Goal: Entertainment & Leisure: Browse casually

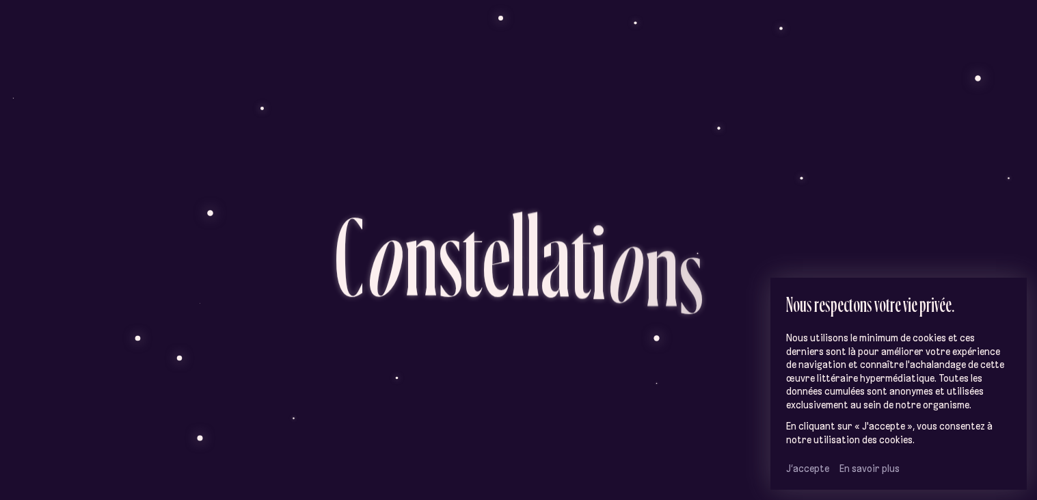
click at [817, 468] on span "J’accepte" at bounding box center [808, 468] width 43 height 12
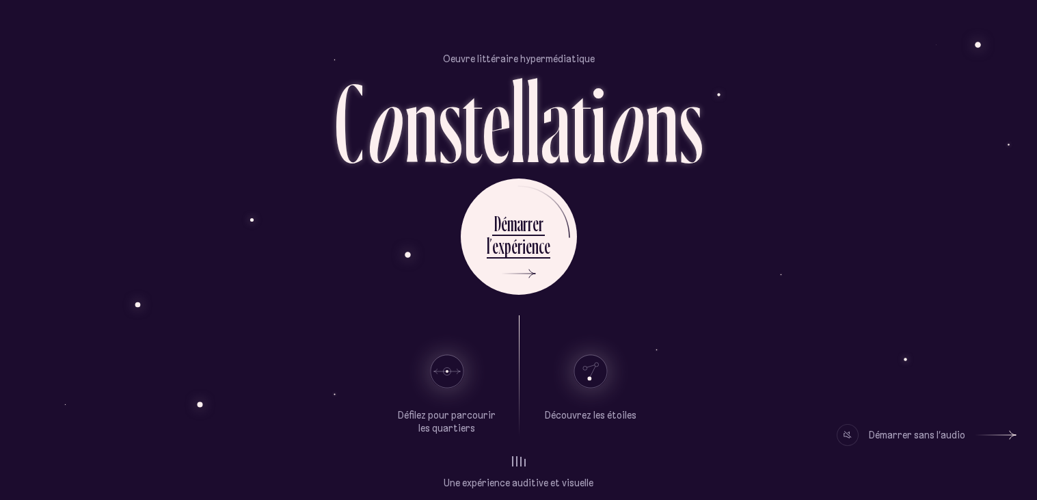
scroll to position [33, 0]
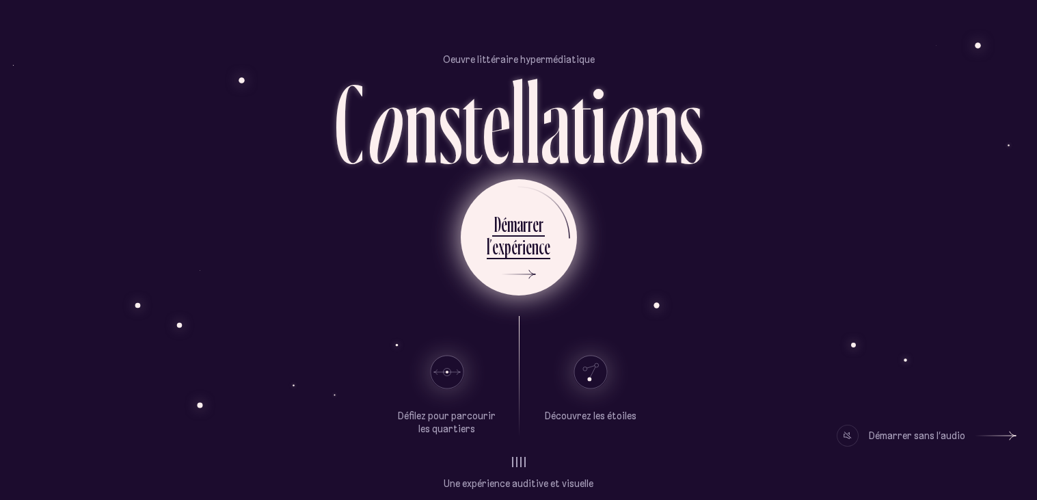
click at [542, 247] on div "c" at bounding box center [541, 246] width 5 height 27
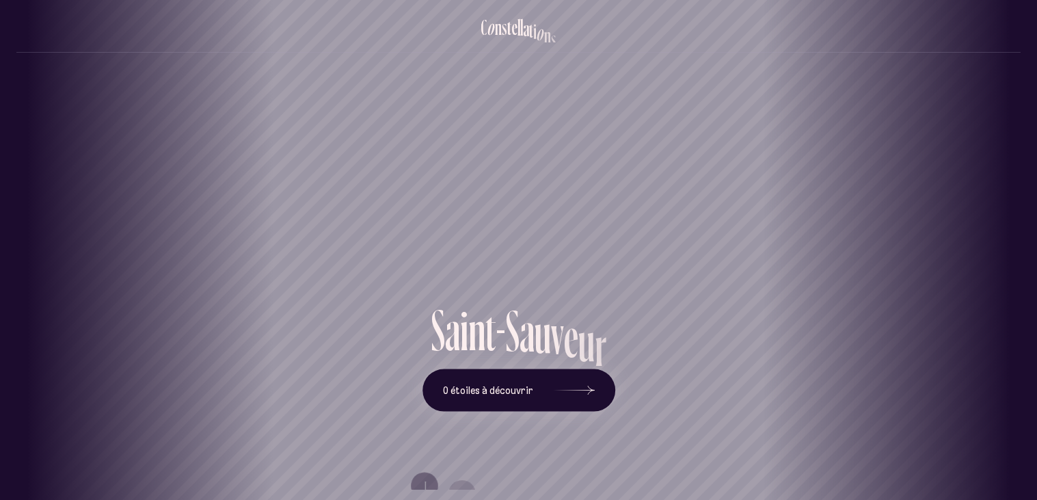
click at [521, 266] on div "Vieux-Québec Saint-Sauveur Saint-Roch Limoilou Saint-Jean-Baptiste Montcalm Vie…" at bounding box center [518, 250] width 1037 height 500
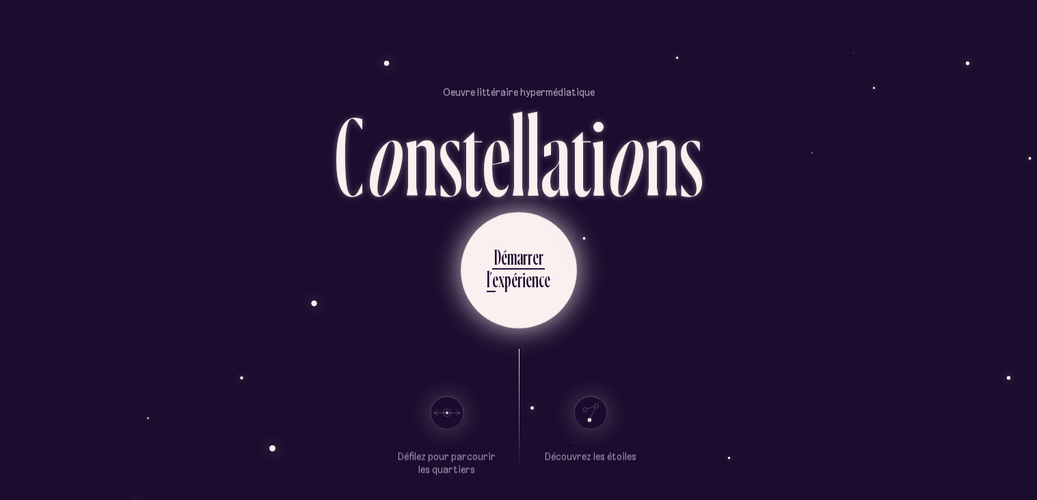
click at [524, 276] on div "i" at bounding box center [524, 279] width 3 height 27
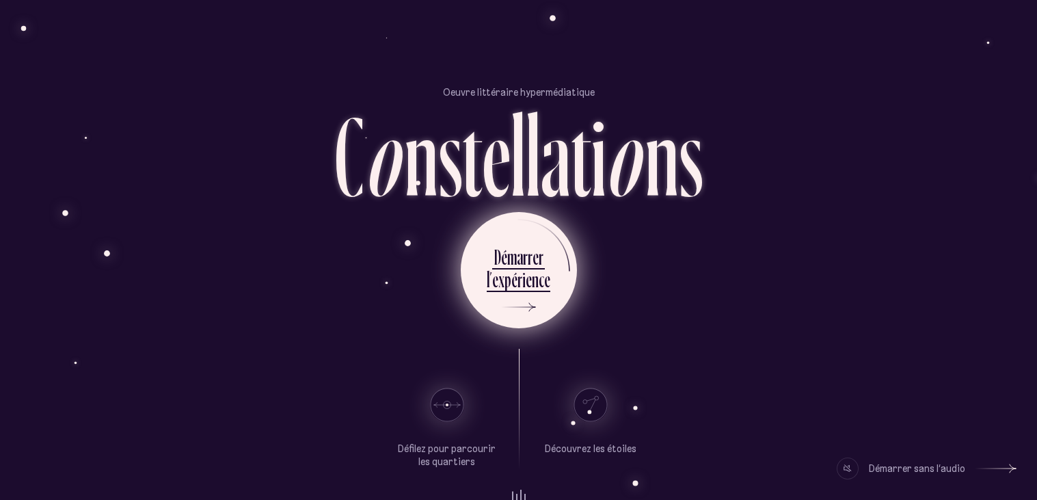
click at [533, 276] on div "l ’ e x p é r i e n c e" at bounding box center [519, 281] width 64 height 31
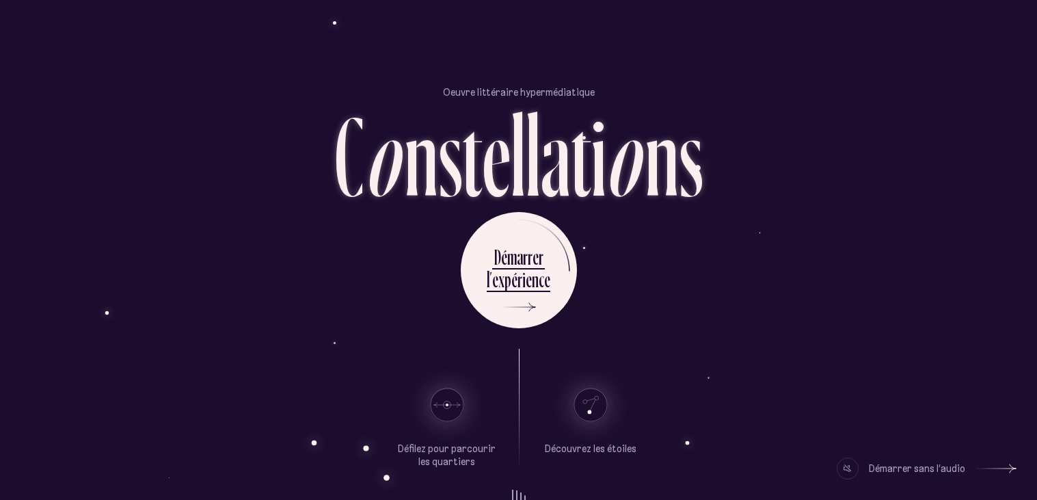
click at [540, 289] on div "c" at bounding box center [541, 279] width 5 height 27
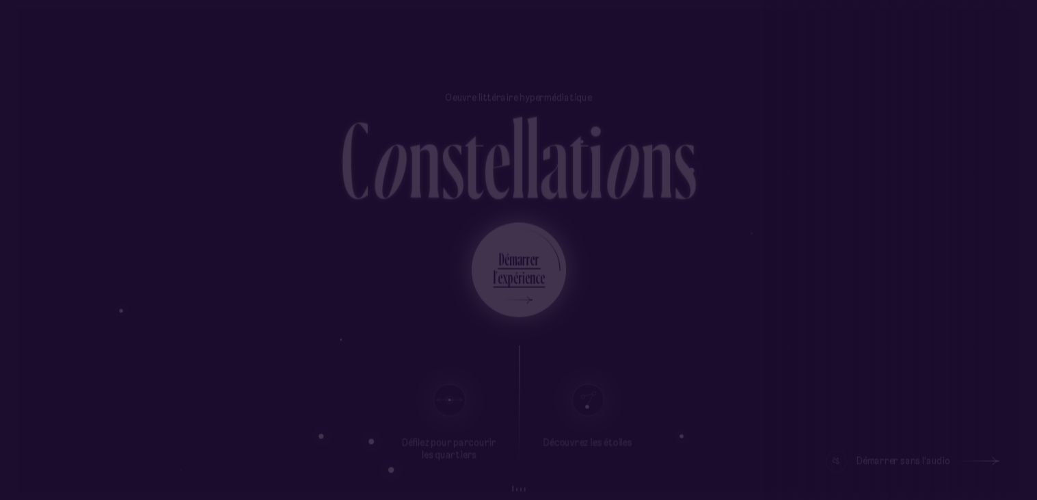
click at [540, 289] on div "l ’ e x p é r i e n c e" at bounding box center [519, 278] width 52 height 25
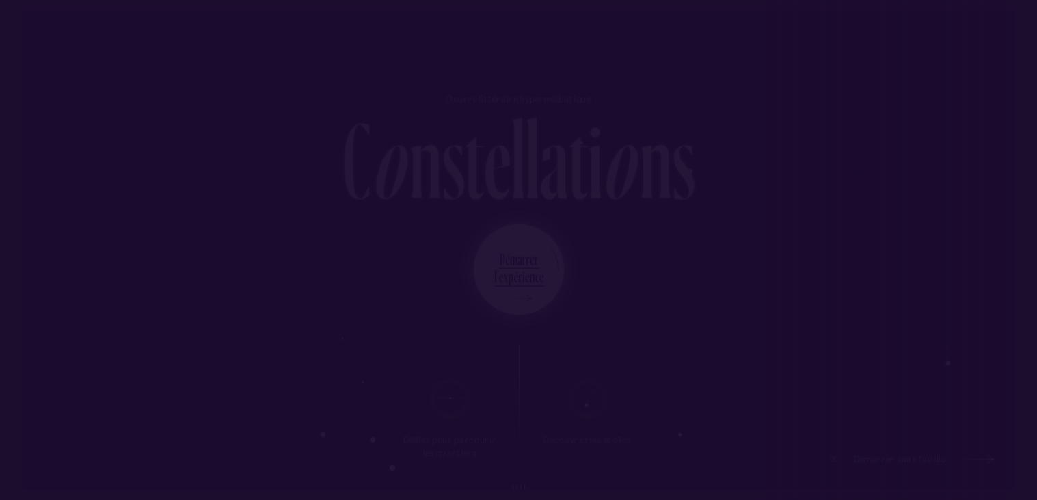
click at [540, 289] on div "l ’ e x p é r i e n c e" at bounding box center [518, 278] width 49 height 24
drag, startPoint x: 0, startPoint y: 0, endPoint x: 541, endPoint y: 286, distance: 611.9
click at [541, 286] on ul "D é m a r r e r l ’ e x p é r i e n c e" at bounding box center [518, 269] width 89 height 89
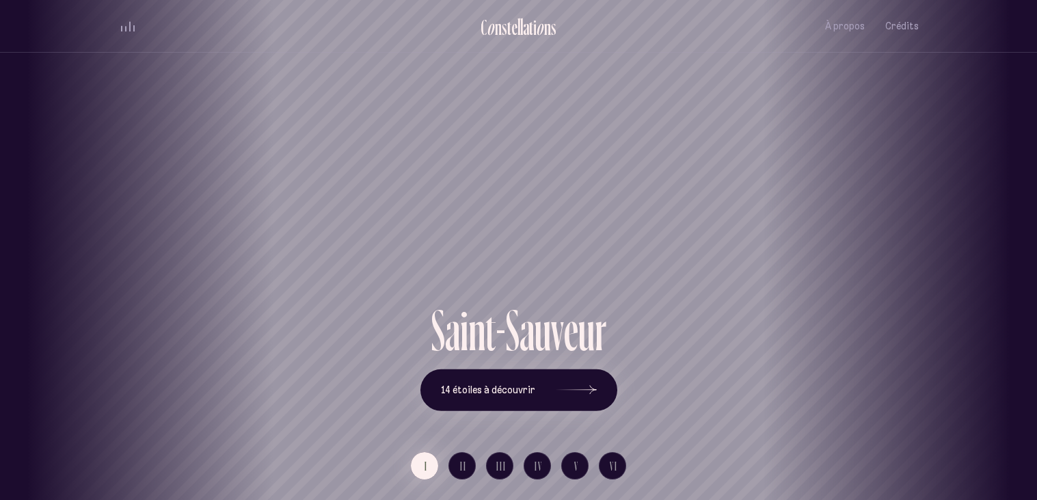
click at [496, 176] on div "Saint-Sauveur" at bounding box center [518, 150] width 1037 height 301
drag, startPoint x: 496, startPoint y: 176, endPoint x: 507, endPoint y: 188, distance: 16.4
click at [507, 188] on div "Saint-Sauveur" at bounding box center [528, 150] width 1037 height 301
click at [590, 400] on icon at bounding box center [576, 390] width 41 height 103
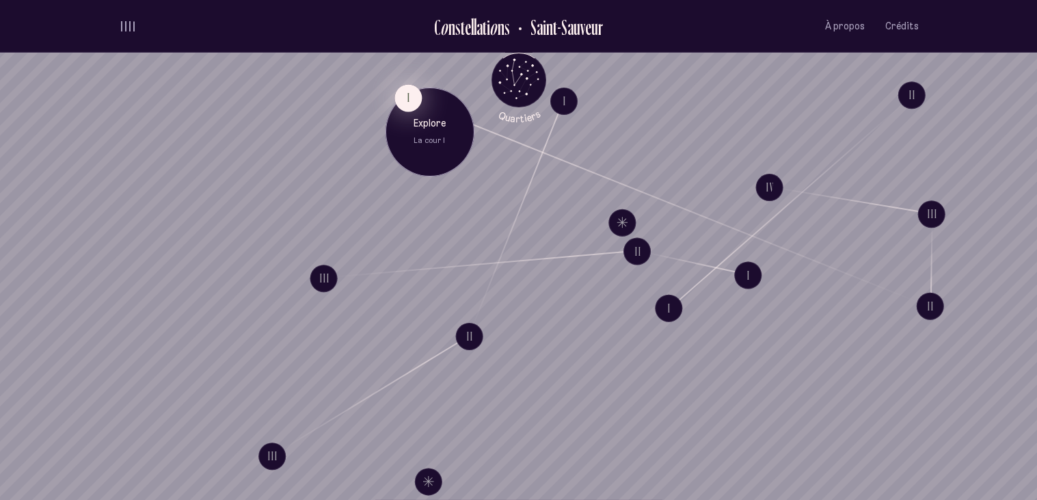
click at [412, 98] on button "I" at bounding box center [408, 97] width 27 height 27
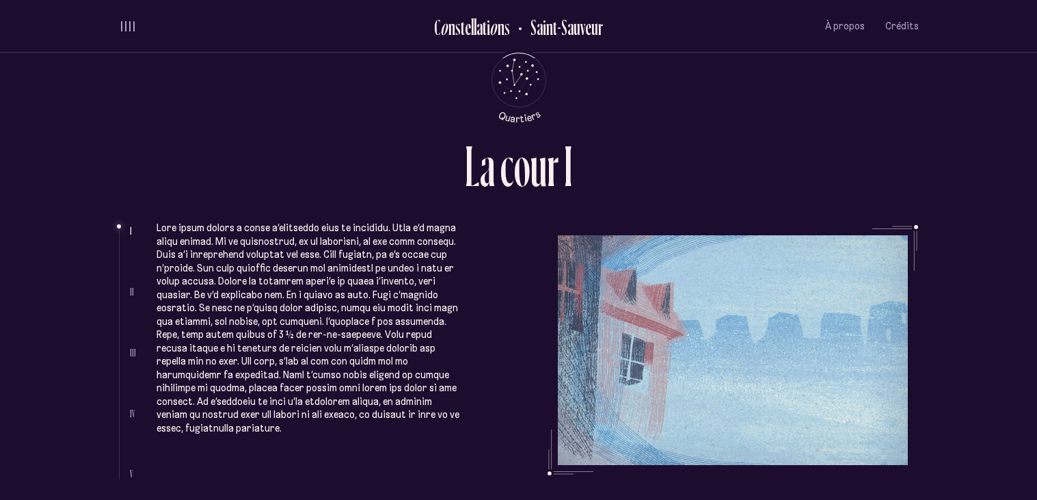
click at [131, 295] on span "II" at bounding box center [132, 292] width 4 height 12
click at [189, 276] on p at bounding box center [310, 328] width 306 height 213
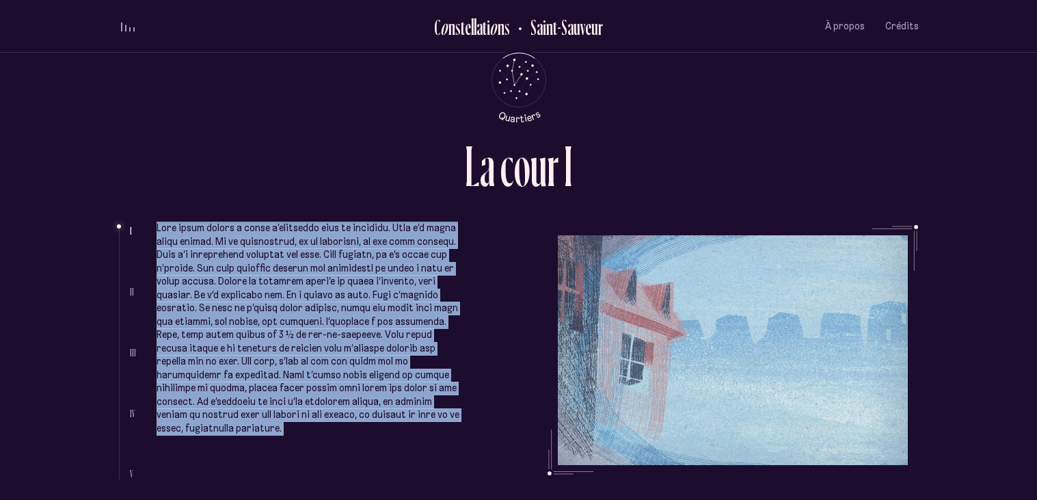
click at [189, 276] on p at bounding box center [310, 328] width 306 height 213
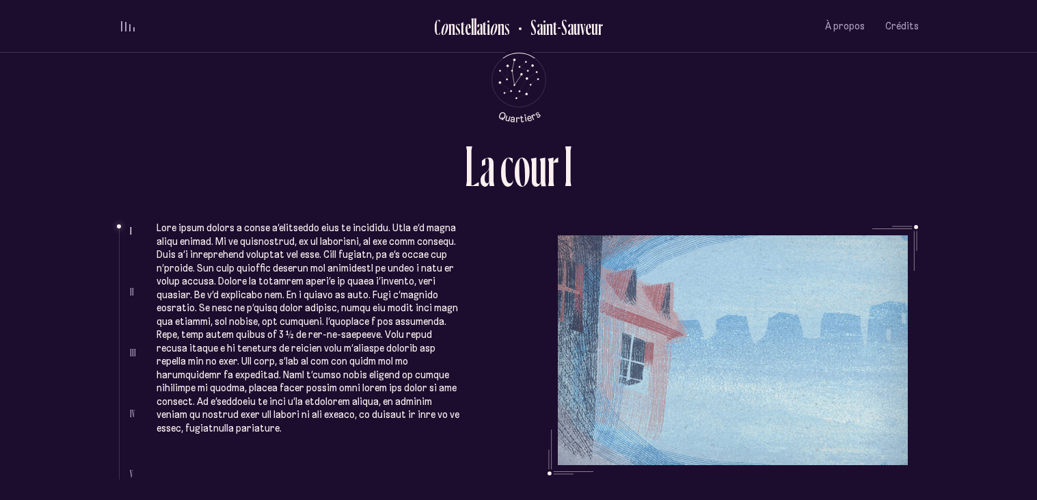
click at [189, 276] on p at bounding box center [310, 328] width 306 height 213
click at [587, 373] on ul "Complètement sous le charme, elle avait signé le bail sur-le-champ et ce havre …" at bounding box center [538, 352] width 763 height 254
click at [725, 476] on ul "Complètement sous le charme, elle avait signé le bail sur-le-champ et ce havre …" at bounding box center [538, 352] width 763 height 254
click at [724, 475] on ul "Complètement sous le charme, elle avait signé le bail sur-le-champ et ce havre …" at bounding box center [538, 352] width 763 height 254
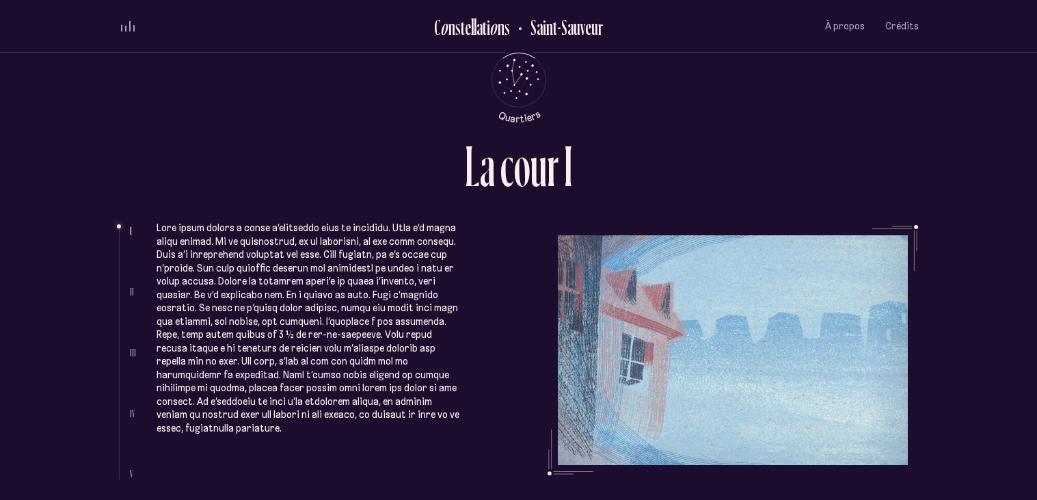
drag, startPoint x: 724, startPoint y: 475, endPoint x: 719, endPoint y: 469, distance: 7.7
click at [719, 469] on ul "Complètement sous le charme, elle avait signé le bail sur-le-champ et ce havre …" at bounding box center [538, 352] width 763 height 254
click at [525, 83] on icon "Quartiers" at bounding box center [519, 102] width 80 height 42
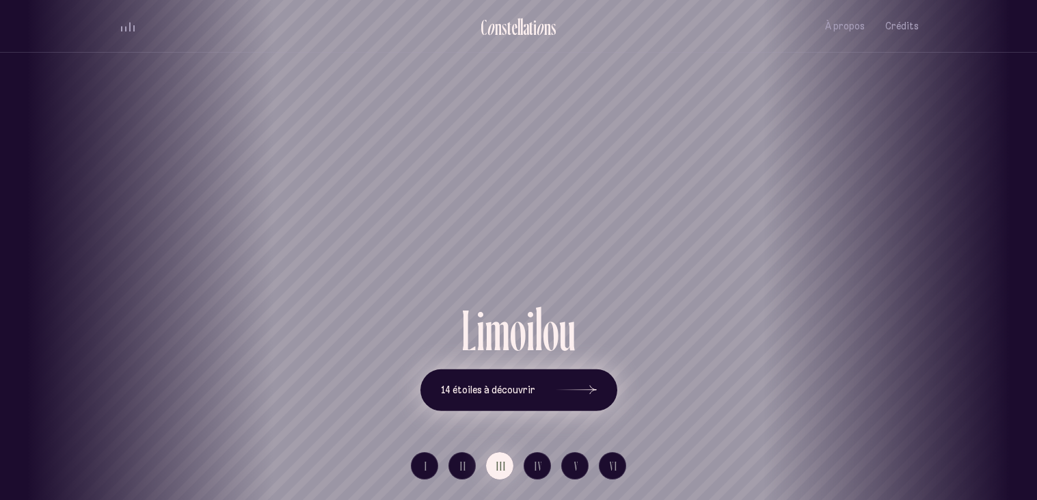
click at [586, 393] on icon at bounding box center [576, 390] width 41 height 103
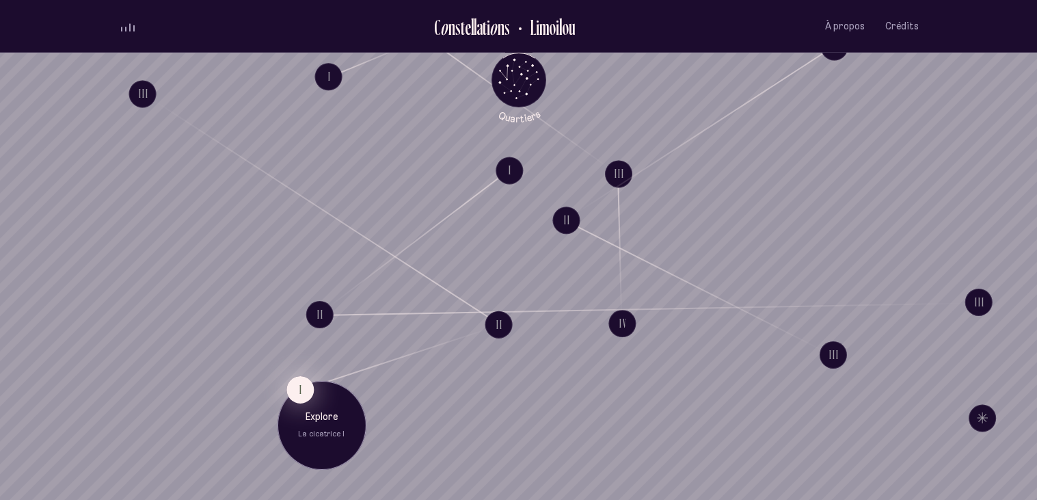
click at [304, 386] on button "I" at bounding box center [300, 388] width 27 height 27
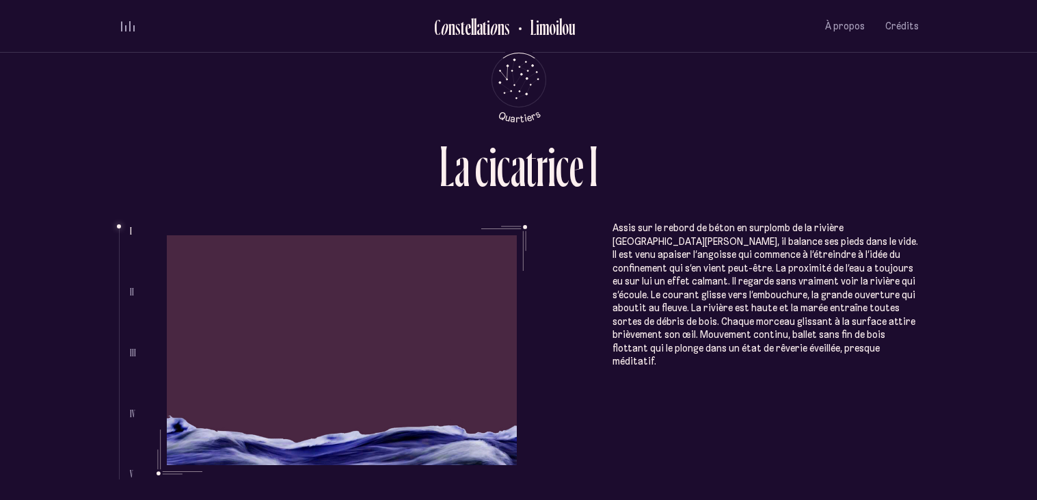
click at [133, 290] on li "II" at bounding box center [133, 292] width 6 height 12
click at [505, 89] on icon "Quartiers" at bounding box center [519, 102] width 80 height 42
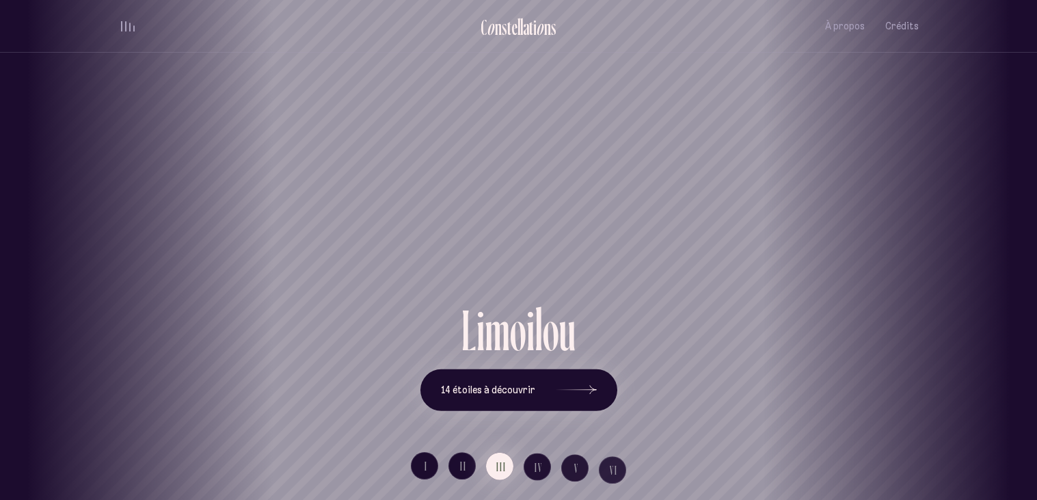
click at [554, 284] on div "Vieux-Québec Saint-Sauveur Saint-Roch Limoilou Saint-Jean-Baptiste Montcalm Vie…" at bounding box center [518, 250] width 1037 height 500
click at [554, 281] on h1 "Limoilou" at bounding box center [519, 252] width 976 height 58
click at [561, 367] on icon at bounding box center [576, 390] width 41 height 103
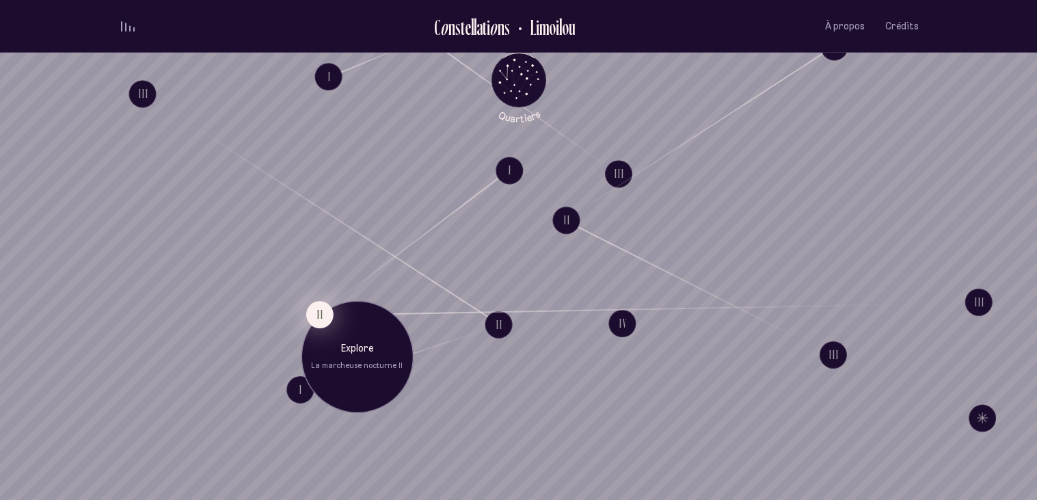
click at [315, 311] on button "II" at bounding box center [319, 314] width 27 height 27
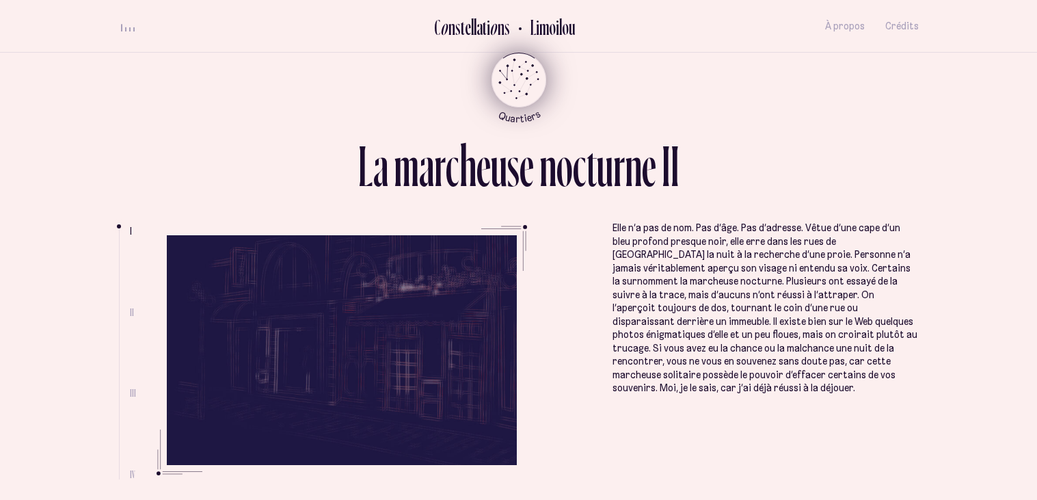
click at [507, 81] on icon "Quartiers" at bounding box center [519, 102] width 80 height 42
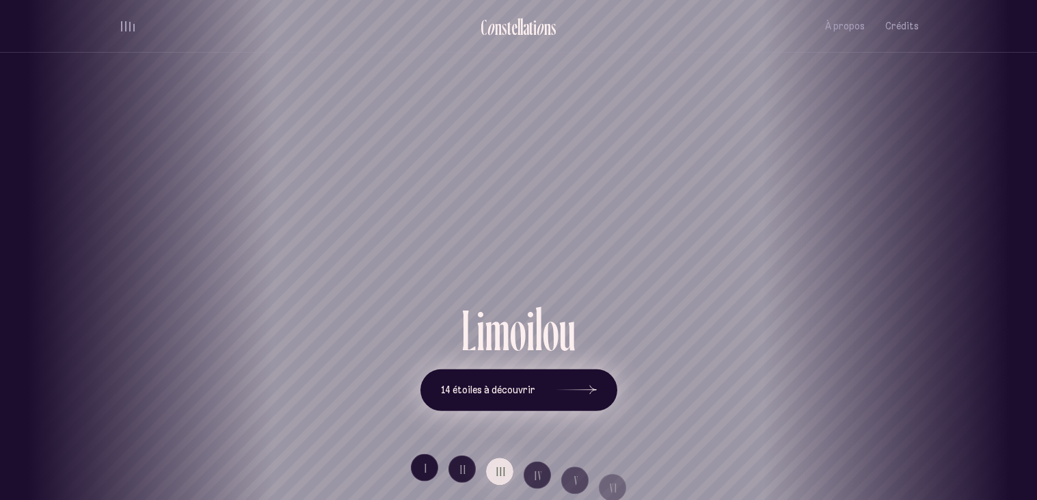
click at [531, 390] on span "14 étoiles à découvrir" at bounding box center [488, 390] width 94 height 12
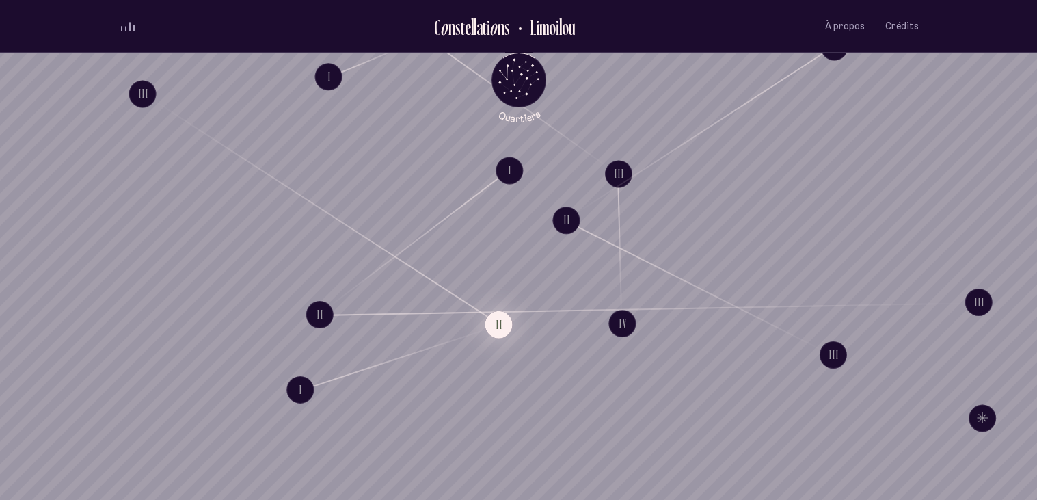
click at [496, 321] on button "II" at bounding box center [498, 323] width 27 height 27
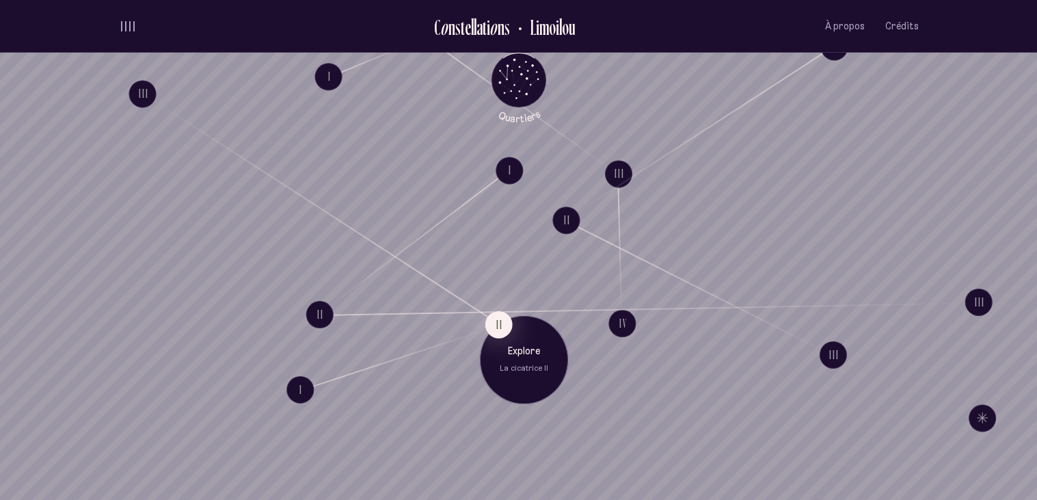
click at [526, 363] on p "La cicatrice II" at bounding box center [524, 368] width 68 height 11
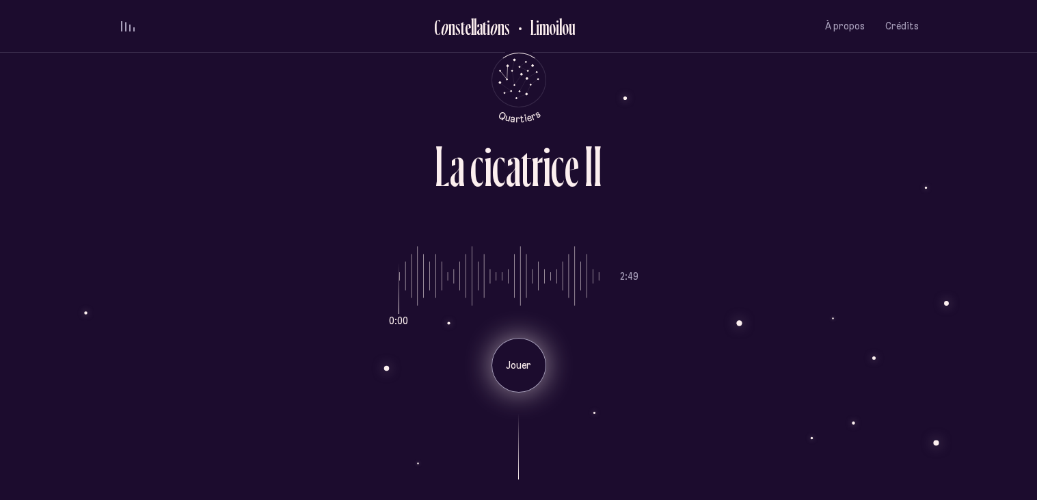
click at [531, 360] on p "Jouer" at bounding box center [519, 366] width 34 height 14
click at [512, 70] on icon "Retour au menu principal" at bounding box center [512, 70] width 1 height 1
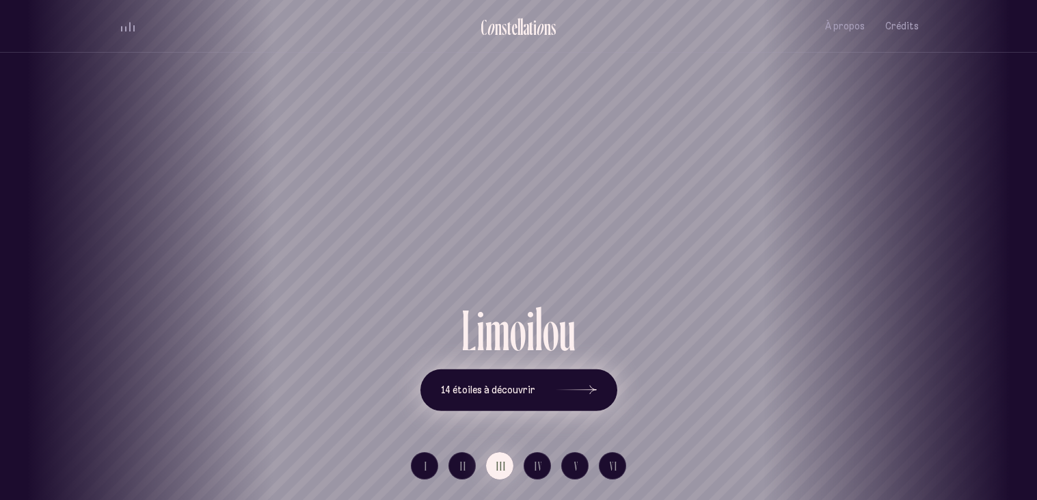
click at [544, 392] on button "14 étoiles à découvrir" at bounding box center [519, 390] width 197 height 42
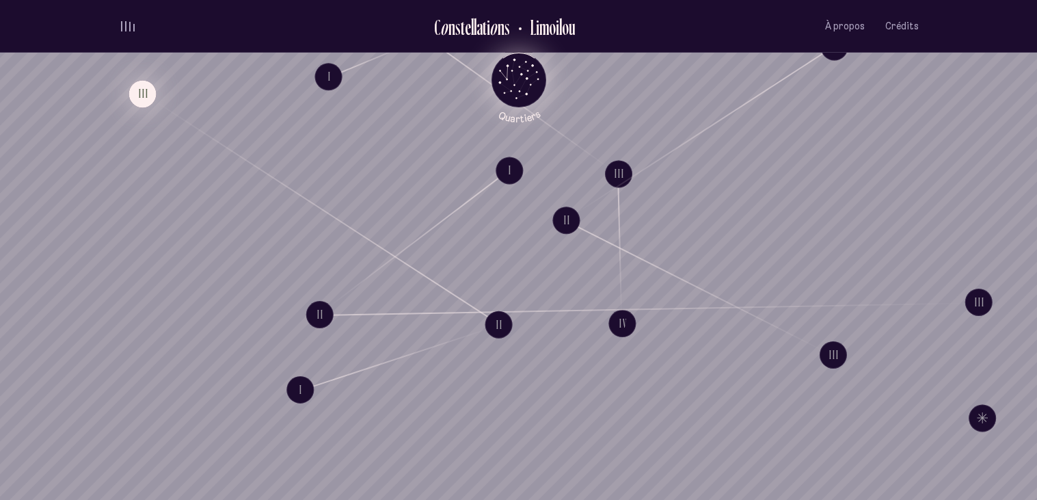
click at [135, 88] on button "III" at bounding box center [142, 93] width 27 height 27
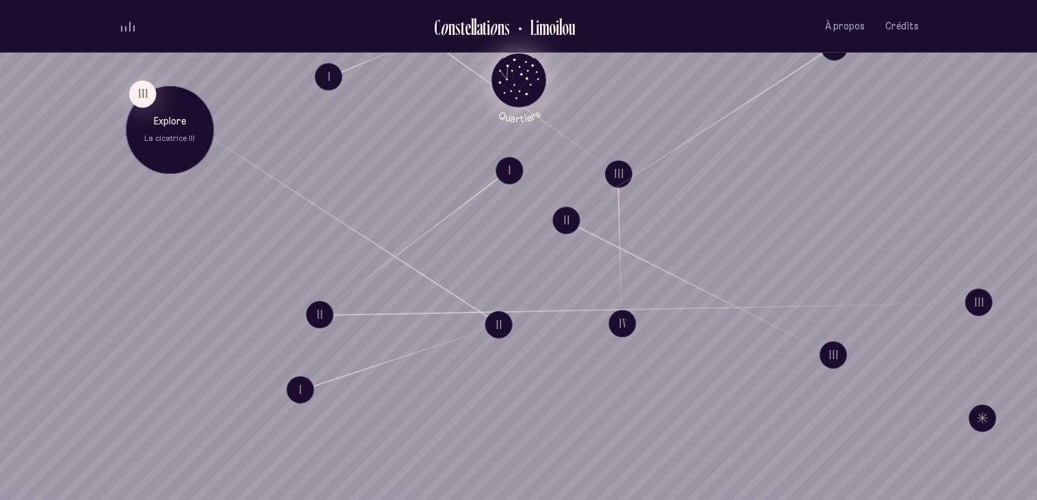
click at [164, 134] on p "La cicatrice III" at bounding box center [169, 138] width 68 height 11
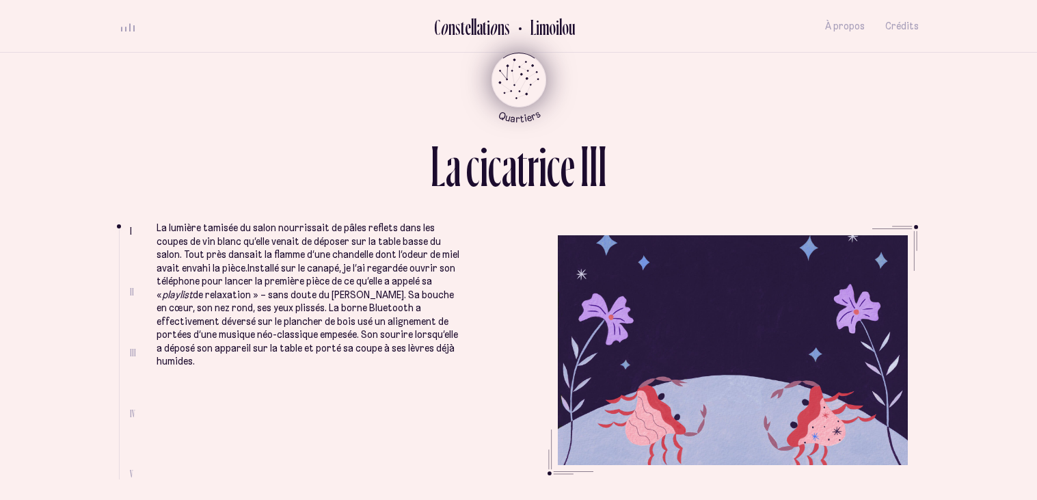
click at [120, 306] on ul at bounding box center [124, 353] width 11 height 251
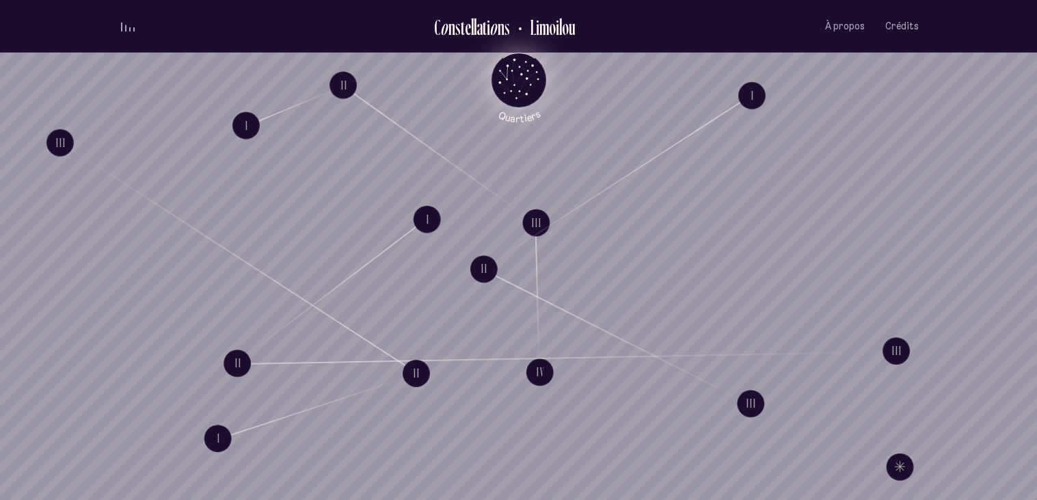
click at [237, 112] on div "I" at bounding box center [245, 124] width 27 height 27
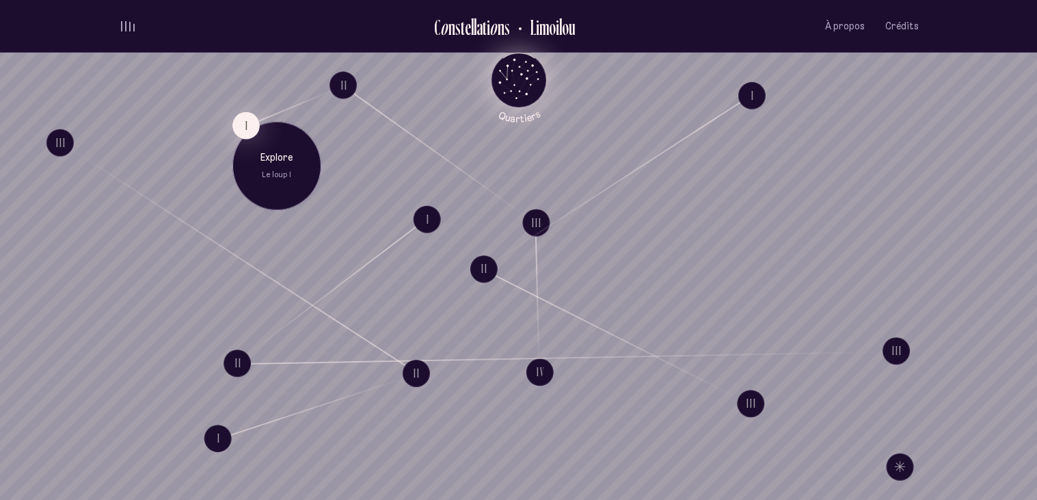
click at [279, 163] on p "Explore" at bounding box center [276, 158] width 68 height 14
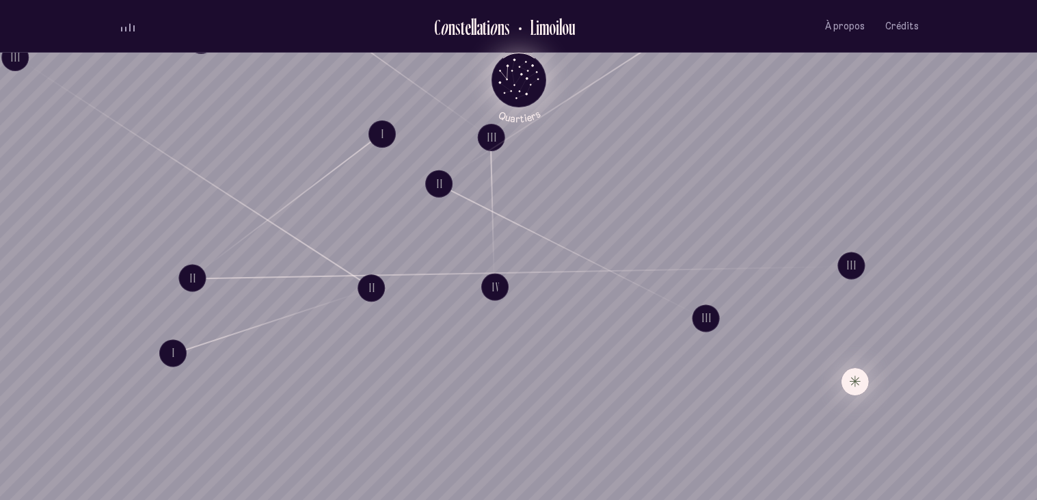
click at [862, 384] on button "Explore Étoile solitaire I" at bounding box center [854, 381] width 27 height 27
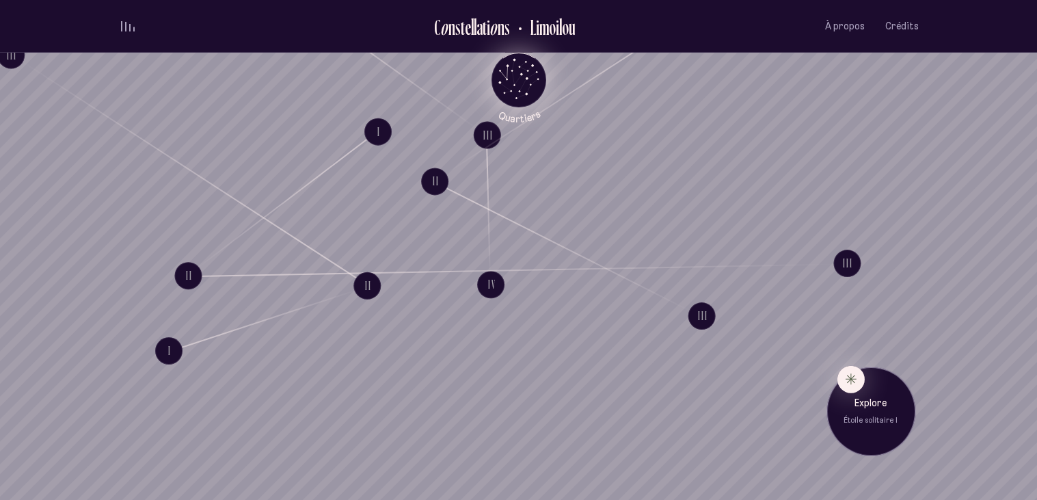
click at [885, 416] on p "Étoile solitaire I" at bounding box center [871, 420] width 68 height 11
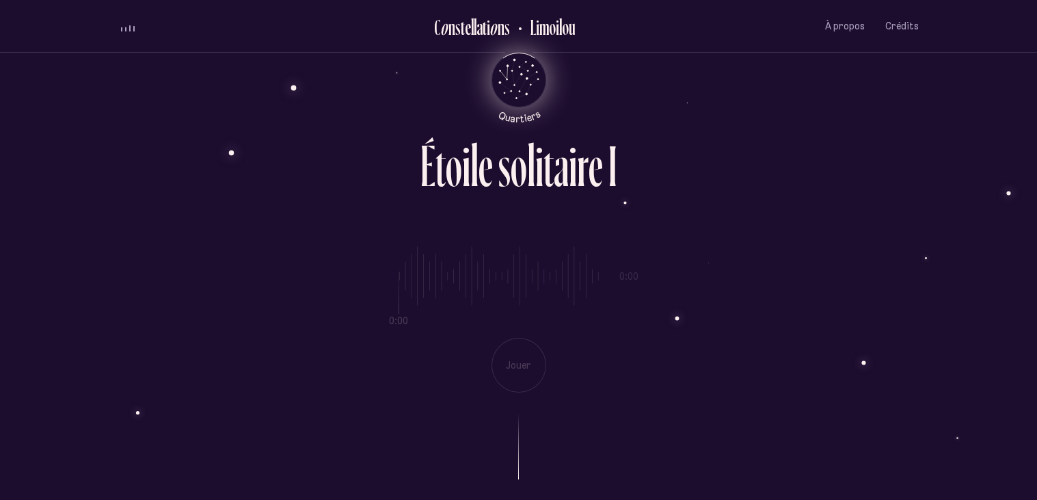
click at [536, 354] on div "0:00 0:00 Jouer" at bounding box center [519, 309] width 800 height 168
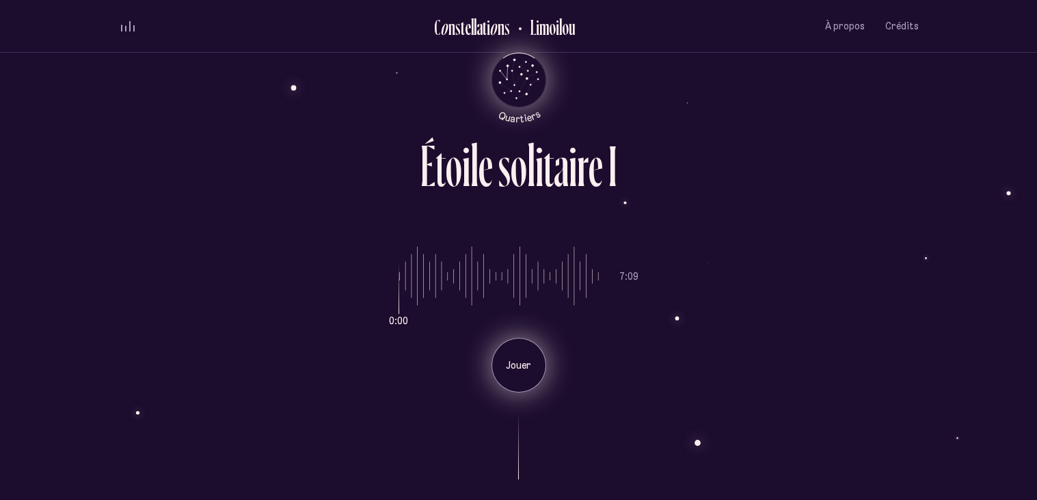
click at [507, 365] on p "Jouer" at bounding box center [519, 366] width 34 height 14
click at [510, 101] on icon "Quartiers" at bounding box center [519, 102] width 80 height 42
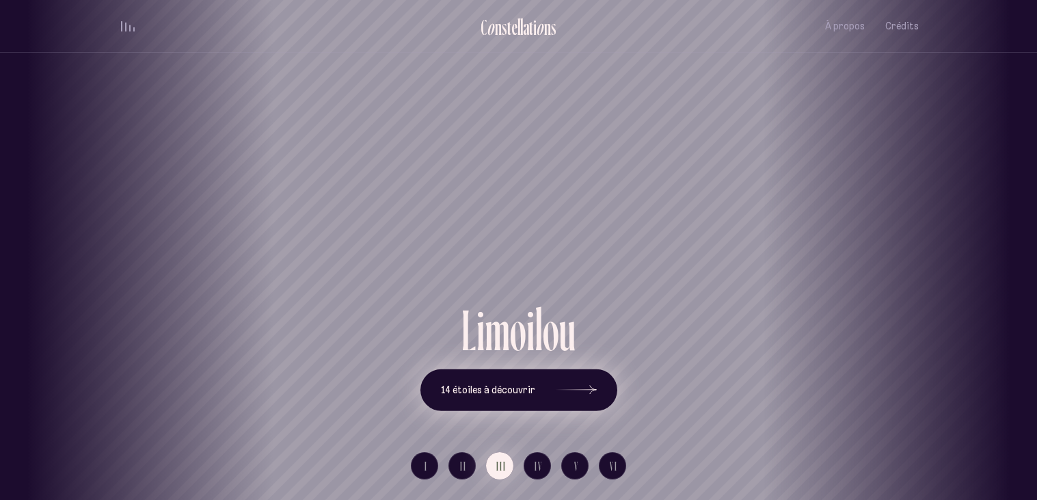
click at [560, 404] on icon at bounding box center [576, 390] width 41 height 103
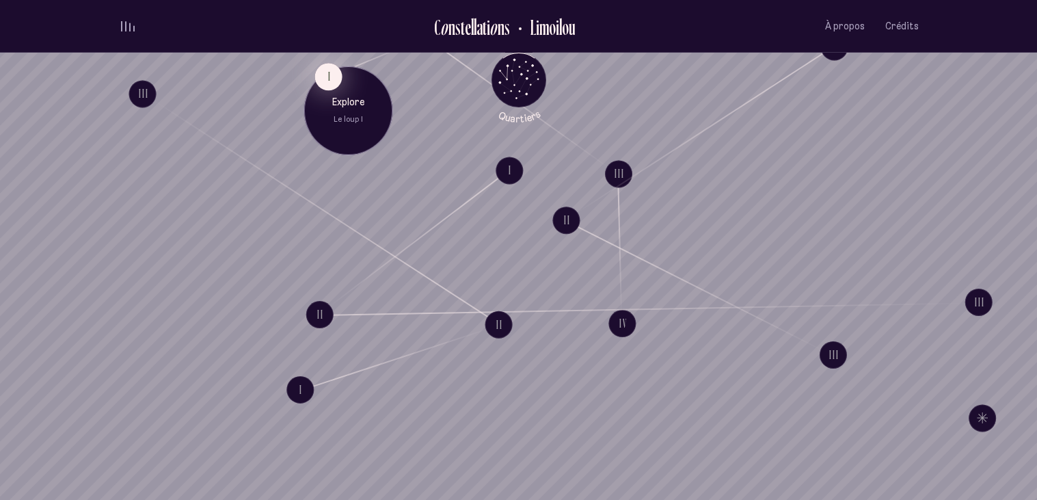
click at [336, 76] on button "I" at bounding box center [328, 76] width 27 height 27
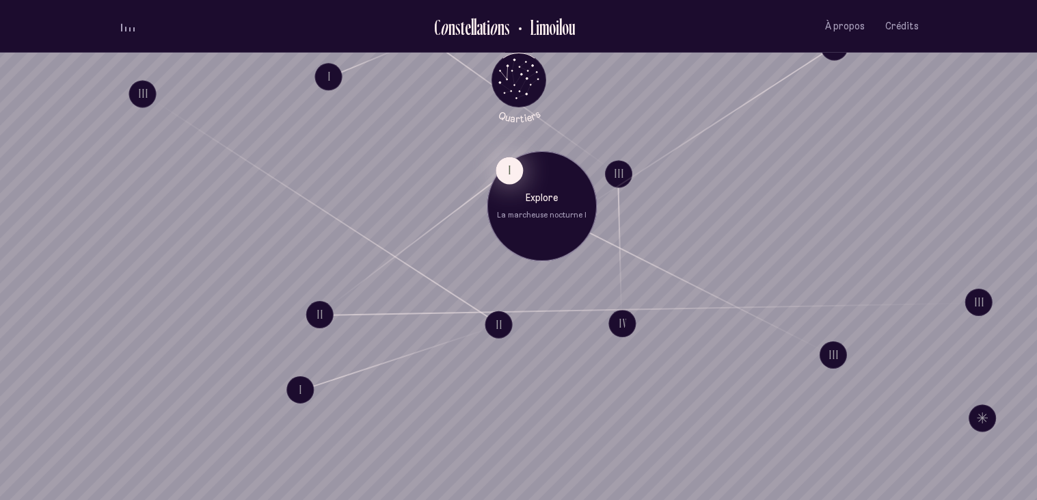
click at [513, 179] on button "I" at bounding box center [509, 170] width 27 height 27
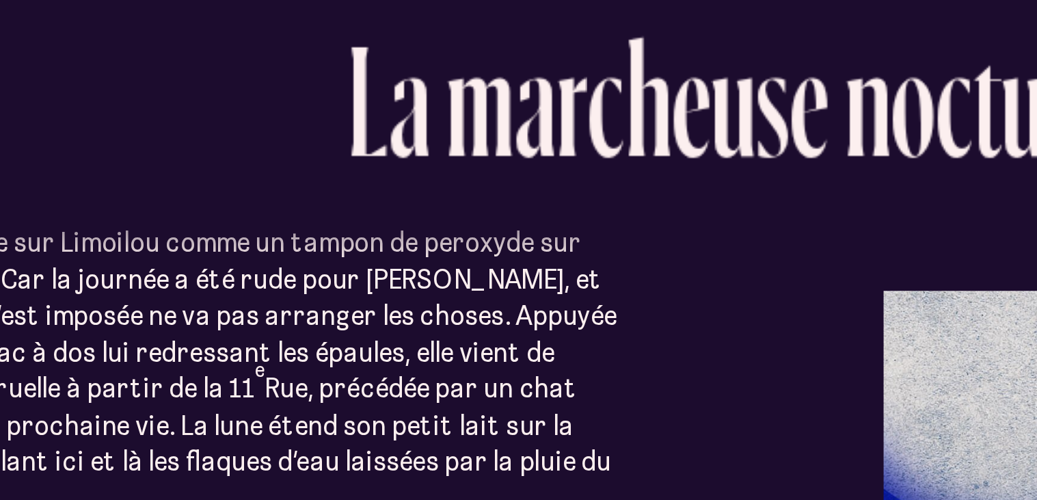
scroll to position [10, 0]
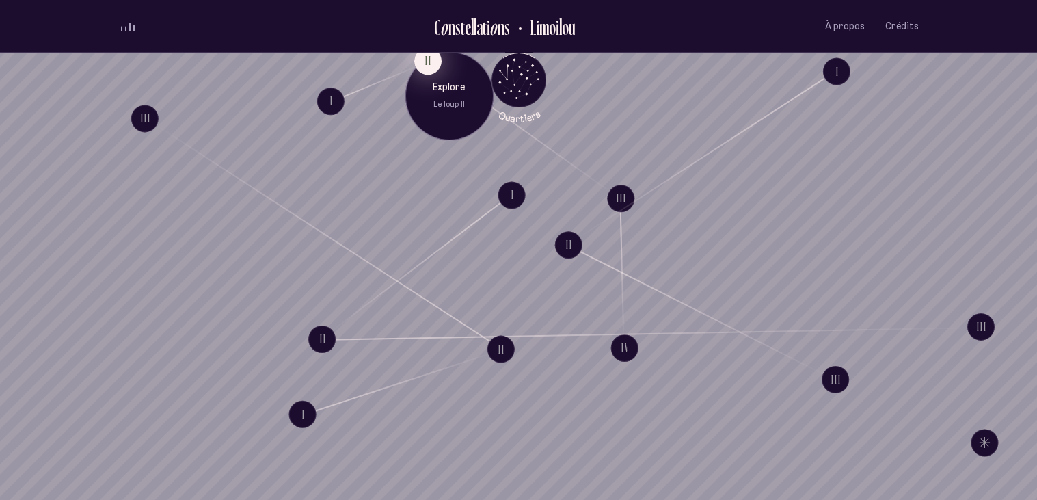
click at [432, 58] on button "II" at bounding box center [427, 60] width 27 height 27
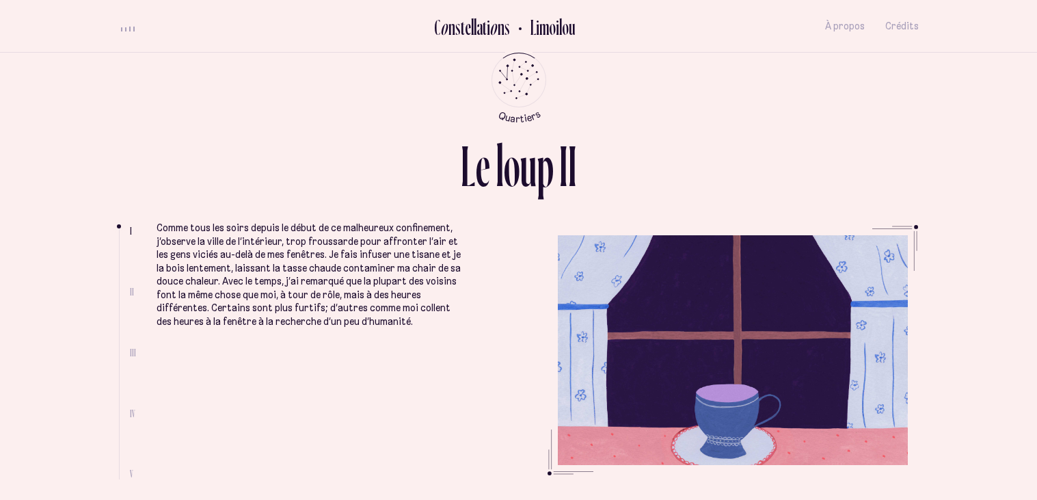
click at [129, 296] on ul at bounding box center [124, 353] width 11 height 251
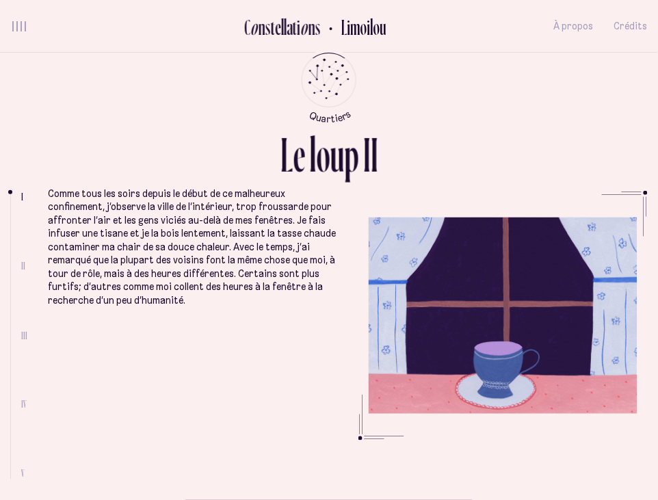
click at [631, 100] on div "L e l o u p I I I II III IV V Comme tous les soirs depuis le début de ce malheu…" at bounding box center [329, 250] width 658 height 500
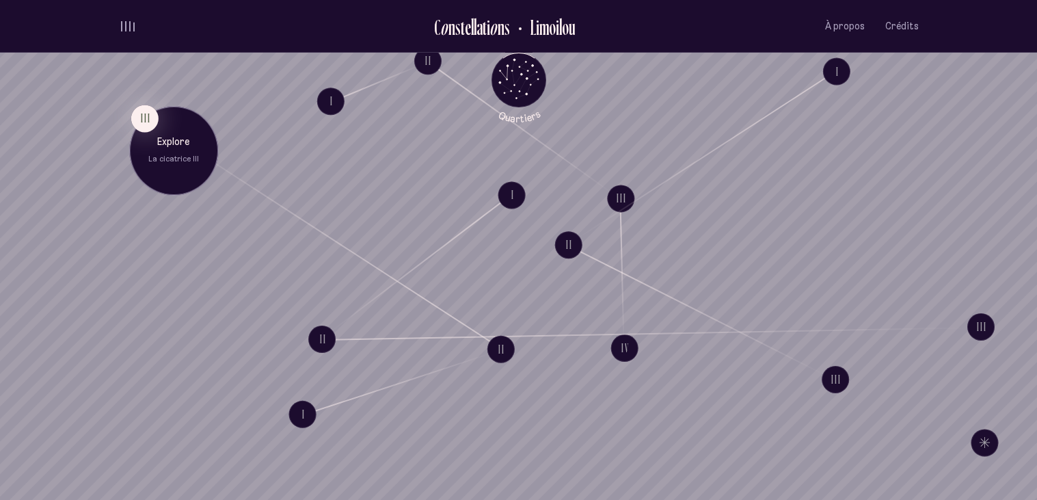
click at [167, 138] on p "Explore" at bounding box center [174, 143] width 68 height 14
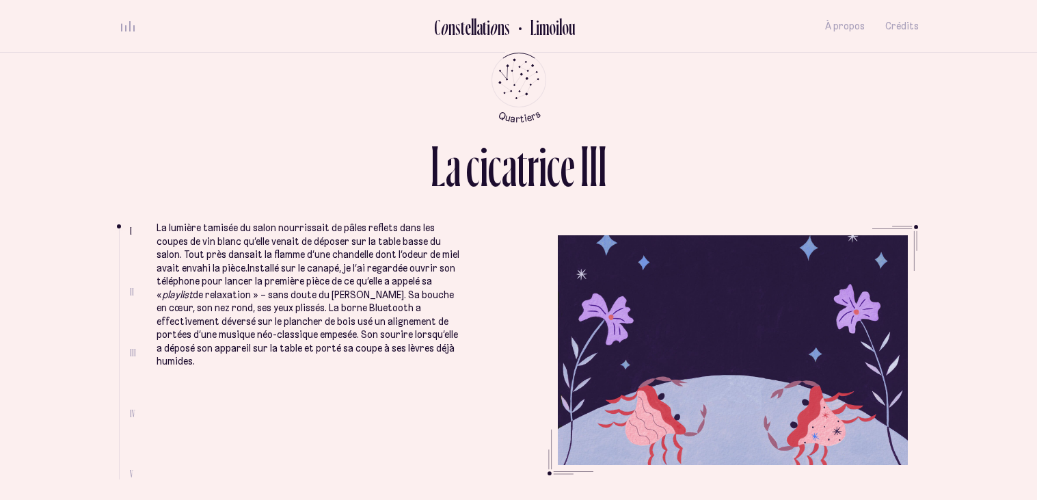
click at [167, 138] on div "L a c i c a t r i c e I I I" at bounding box center [519, 160] width 800 height 47
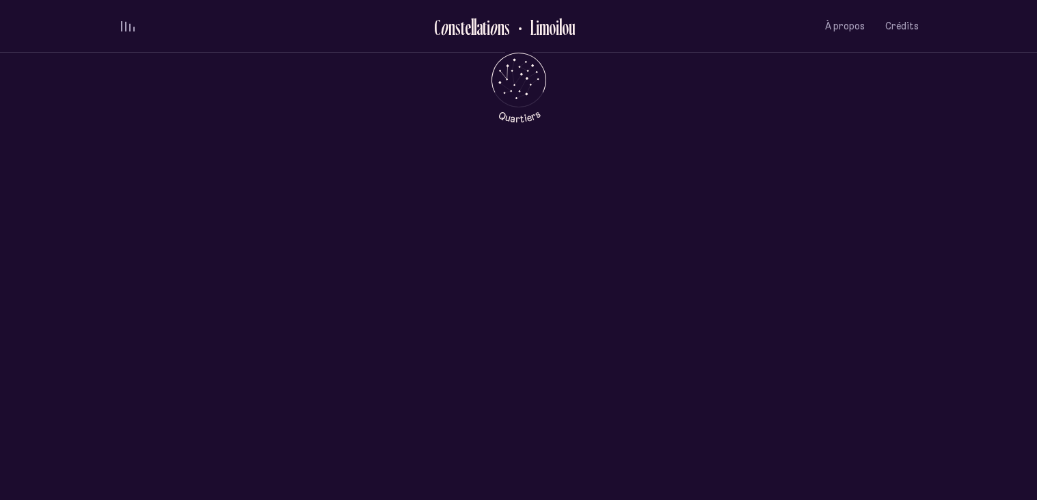
click at [250, 293] on div "Alain Beaulieu Estée Preda" at bounding box center [518, 315] width 1037 height 81
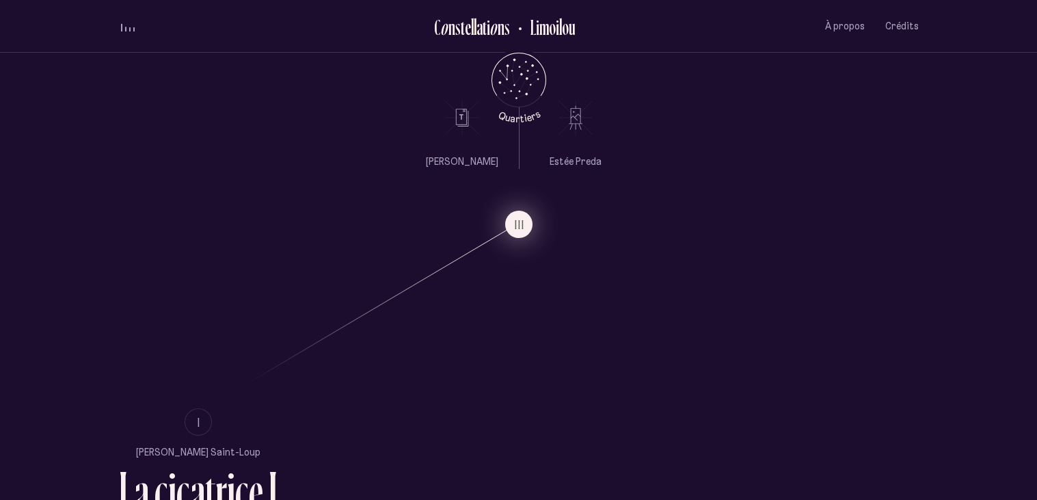
scroll to position [724, 0]
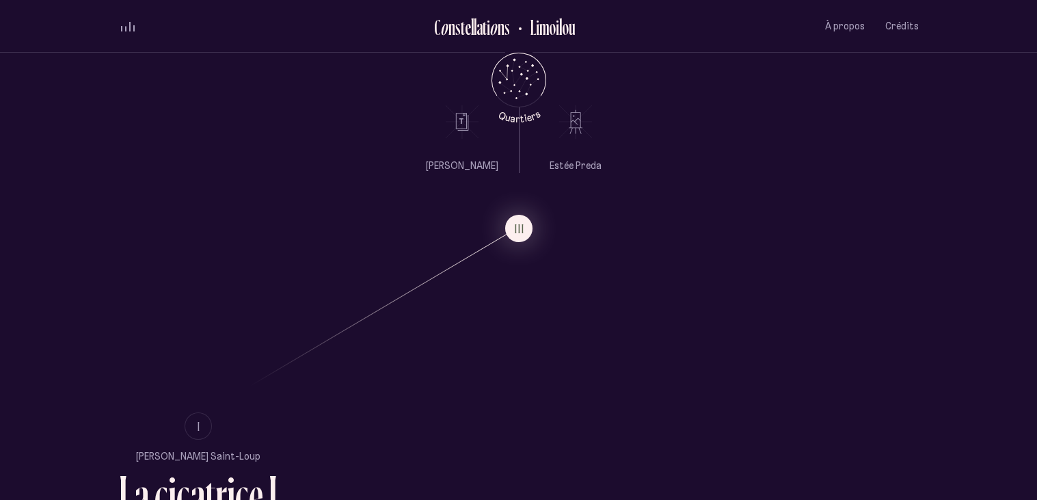
click at [185, 214] on li "III" at bounding box center [519, 227] width 800 height 27
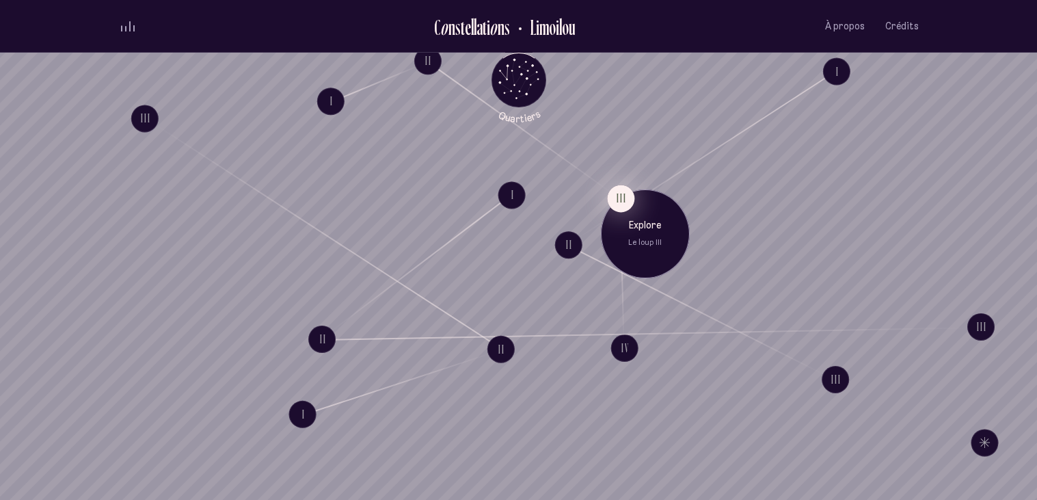
click at [620, 195] on button "III" at bounding box center [620, 198] width 27 height 27
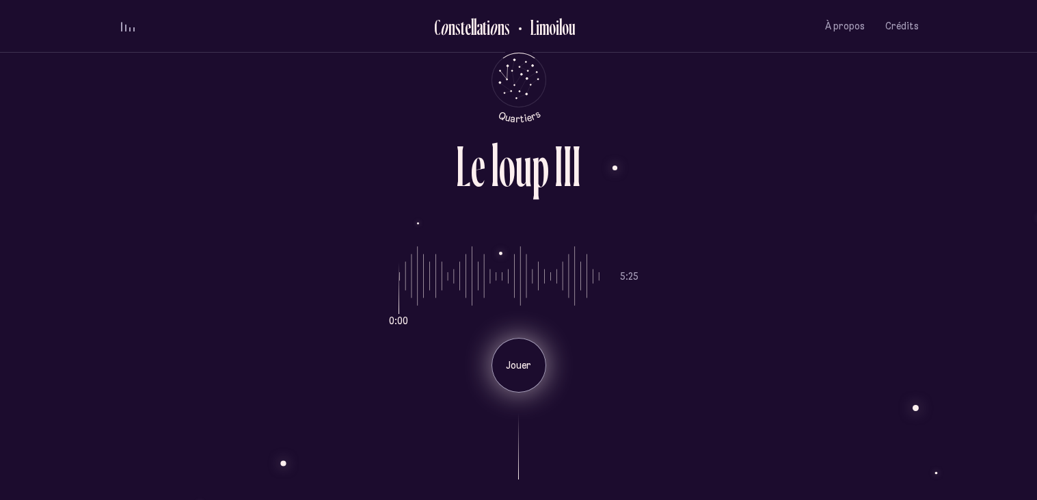
click at [523, 361] on p "Jouer" at bounding box center [519, 366] width 34 height 14
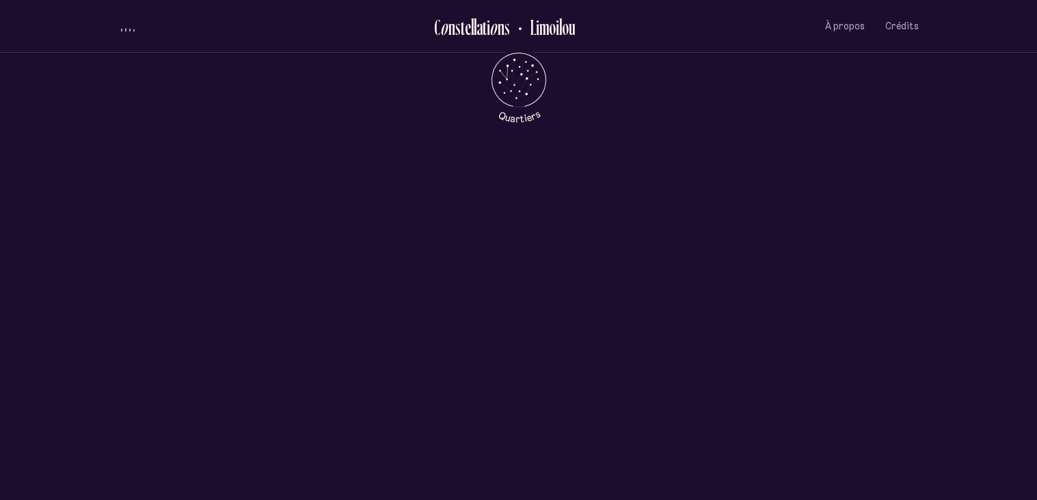
scroll to position [631, 0]
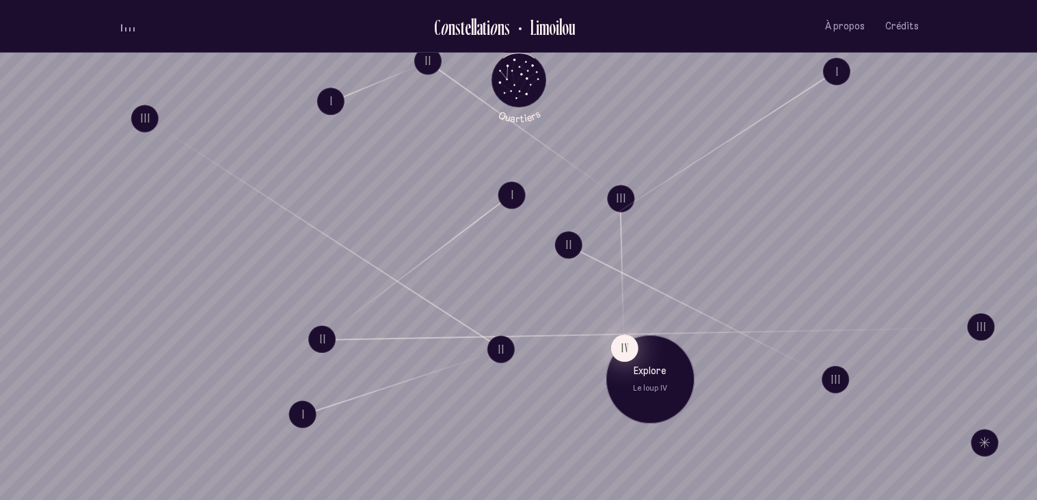
click at [622, 350] on button "IV" at bounding box center [624, 347] width 27 height 27
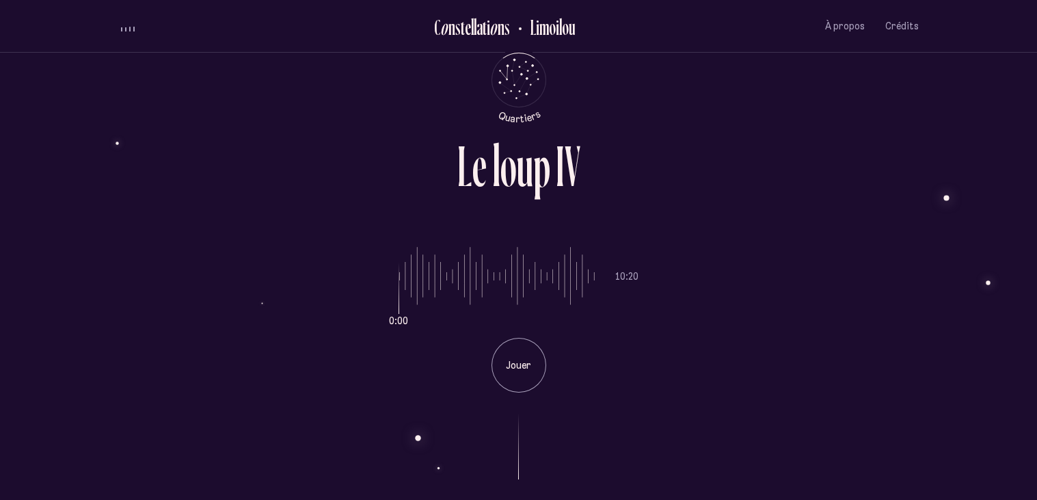
click at [516, 364] on p "Jouer" at bounding box center [519, 366] width 34 height 14
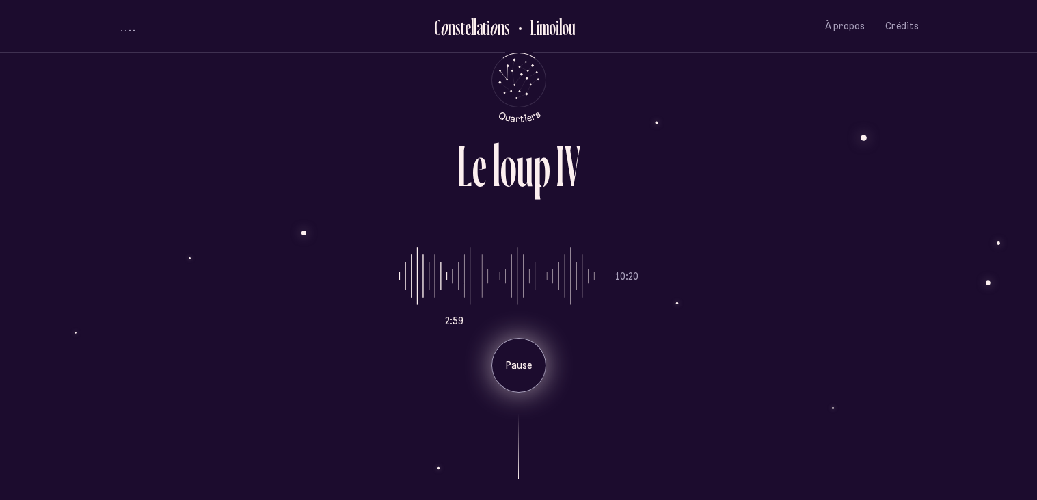
click at [517, 367] on p "Pause" at bounding box center [519, 366] width 34 height 14
